Goal: Task Accomplishment & Management: Complete application form

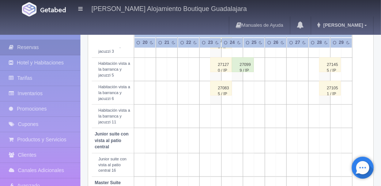
scroll to position [424, 0]
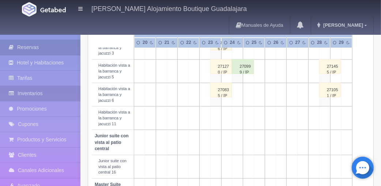
click at [27, 93] on link "Inventarios" at bounding box center [40, 93] width 80 height 15
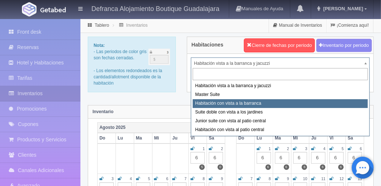
select select "1388"
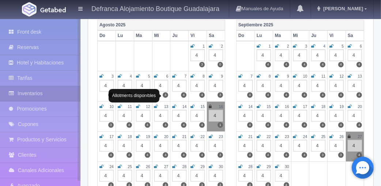
scroll to position [103, 0]
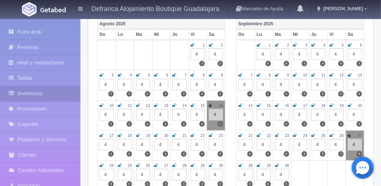
click at [219, 118] on div "4" at bounding box center [216, 115] width 14 height 12
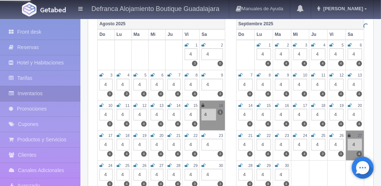
click at [201, 106] on icon at bounding box center [202, 105] width 3 height 4
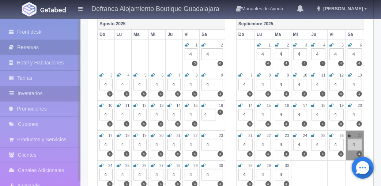
click at [26, 50] on link "Reservas" at bounding box center [40, 47] width 80 height 15
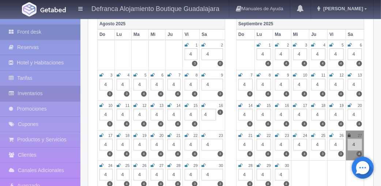
click at [33, 29] on link "Front desk" at bounding box center [40, 31] width 80 height 15
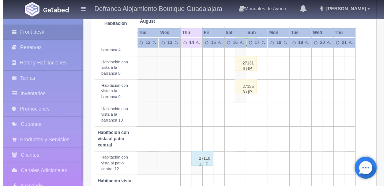
scroll to position [214, 0]
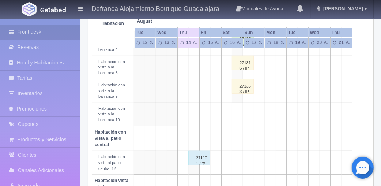
click at [237, 120] on td at bounding box center [237, 113] width 11 height 23
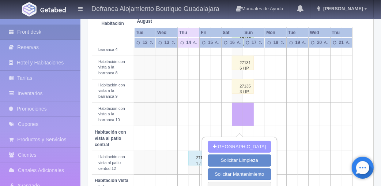
click at [240, 143] on button "Nueva Reserva" at bounding box center [239, 147] width 63 height 12
type input "[DATE]"
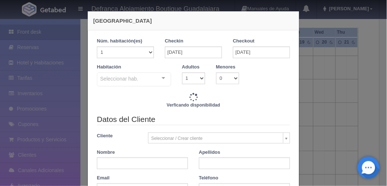
checkbox input "false"
type input "7645.00"
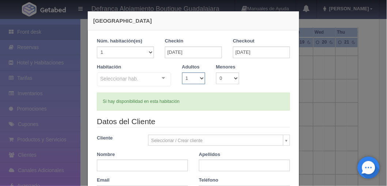
click at [194, 77] on select "1 2 3 4 5 6 7 8 9 10" at bounding box center [193, 78] width 23 height 12
checkbox input "false"
select select "2"
click at [182, 72] on select "1 2 3 4 5 6 7 8 9 10" at bounding box center [193, 78] width 23 height 12
checkbox input "false"
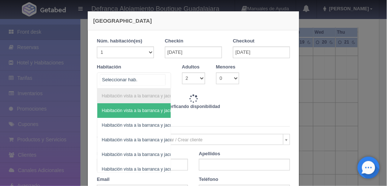
click at [161, 84] on div "Habitación vista a la barranca y jacuzzi Habitación vista a la barranca y jacuz…" at bounding box center [134, 80] width 74 height 16
type input "7645.00"
checkbox input "false"
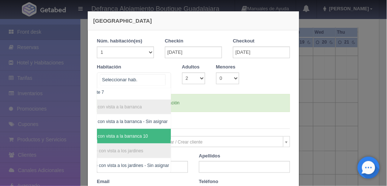
scroll to position [136, 26]
click at [132, 141] on span "Habitación con vista a la barranca 10" at bounding box center [126, 135] width 110 height 15
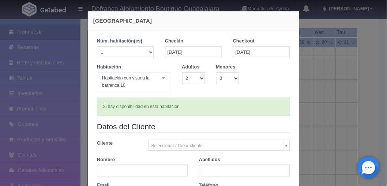
checkbox input "false"
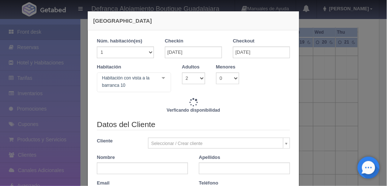
scroll to position [30, 0]
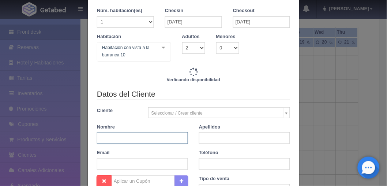
click at [169, 139] on input "text" at bounding box center [142, 138] width 91 height 12
type input "7645.00"
checkbox input "false"
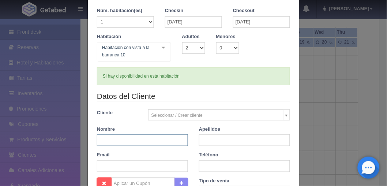
paste input "2:45 YADIRA ALEXIA VILLALVAZO MARTINEZ HAB 10 CASS 80 MIN HOLÍSTICO EN PAREJA"
type input "2:45 YADIRA ALEXIA VILLALVAZO MARTINEZ HAB 10 CASS 80 MIN HOLÍSTICO EN PAREJA"
paste input "[PERSON_NAME] [PERSON_NAME]"
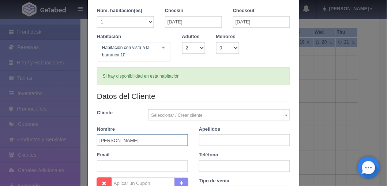
drag, startPoint x: 183, startPoint y: 142, endPoint x: 129, endPoint y: 143, distance: 54.1
click at [129, 143] on input "[PERSON_NAME] [PERSON_NAME]" at bounding box center [142, 140] width 91 height 12
type input "YADIRA ALEXIA"
paste input "VILLALVAZO MARTINEZ"
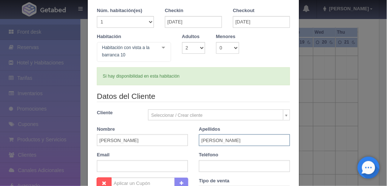
type input "VILLALVAZO MARTINEZ"
click at [220, 172] on div "Datos del Cliente Cliente Seleccionar / Crear cliente Nuevo Cliente Aaron Exner…" at bounding box center [193, 134] width 204 height 87
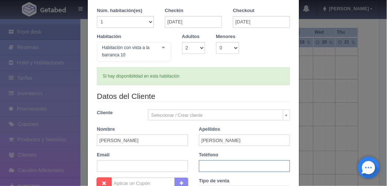
click at [223, 167] on input "text" at bounding box center [244, 166] width 91 height 12
paste input "3314358348"
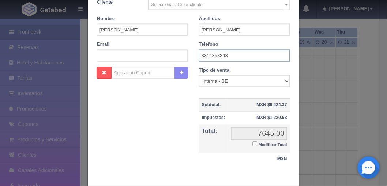
scroll to position [178, 0]
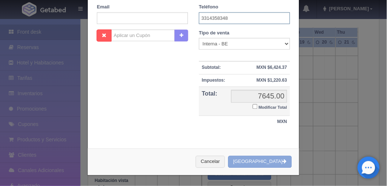
type input "3314358348"
click at [265, 165] on button "Crear Reserva" at bounding box center [260, 162] width 64 height 12
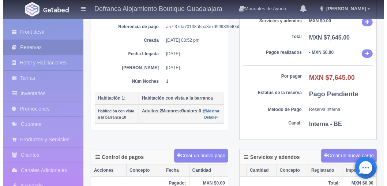
scroll to position [96, 0]
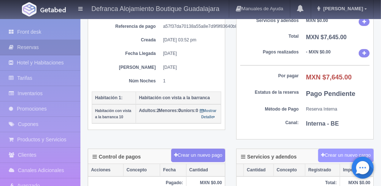
click at [342, 160] on button "Crear un nuevo cargo" at bounding box center [346, 155] width 56 height 14
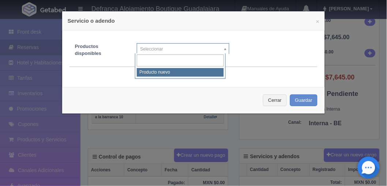
click at [191, 45] on body "Defranca Alojamiento Boutique Guadalajara Manuales de Ayuda Actualizaciones rec…" at bounding box center [193, 160] width 387 height 477
drag, startPoint x: 166, startPoint y: 78, endPoint x: 154, endPoint y: 71, distance: 13.6
select select "0"
type input "1"
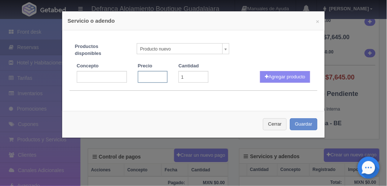
click at [154, 71] on input "number" at bounding box center [153, 77] width 30 height 12
click at [99, 80] on input "text" at bounding box center [102, 77] width 50 height 12
type input "A"
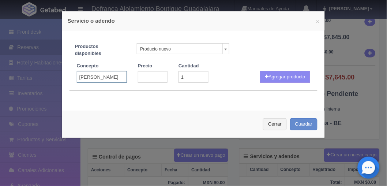
scroll to position [0, 3]
type input "MASAJE HOLISTICO"
type input "1500"
type input "2"
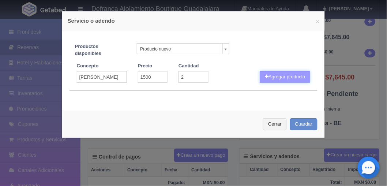
click button "Agregar producto" at bounding box center [285, 77] width 50 height 12
select select
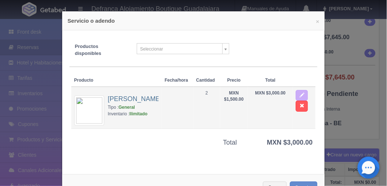
scroll to position [26, 0]
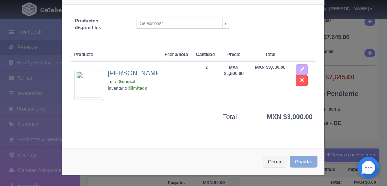
click at [294, 158] on button "Guardar" at bounding box center [304, 162] width 28 height 12
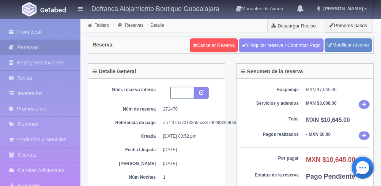
click at [179, 93] on input "text" at bounding box center [182, 93] width 24 height 12
type input "HVB10 160825-170825"
click at [204, 91] on button "submit" at bounding box center [201, 93] width 15 height 12
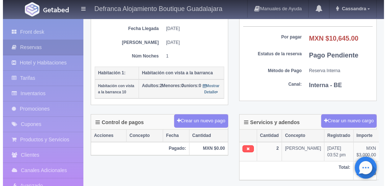
scroll to position [119, 0]
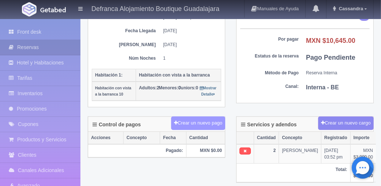
click at [200, 130] on button "Crear un nuevo pago" at bounding box center [198, 123] width 54 height 14
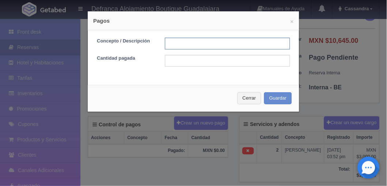
click at [198, 46] on input "text" at bounding box center [227, 44] width 125 height 12
click at [224, 44] on input "TRANSFERENCIA 16 ABRIL 2025" at bounding box center [227, 44] width 125 height 12
type input "TRANSFERENCIA 14 AGOSTO 2025"
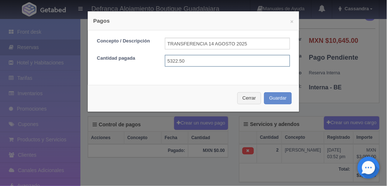
type input "5322.50"
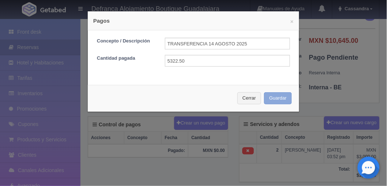
click at [285, 95] on button "Guardar" at bounding box center [278, 98] width 28 height 12
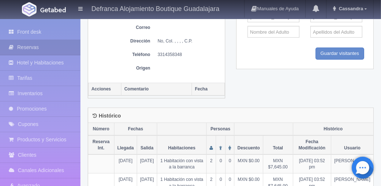
scroll to position [356, 0]
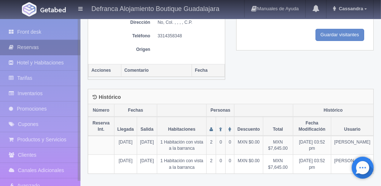
click at [35, 53] on link "Reservas" at bounding box center [40, 47] width 80 height 15
